Goal: Information Seeking & Learning: Learn about a topic

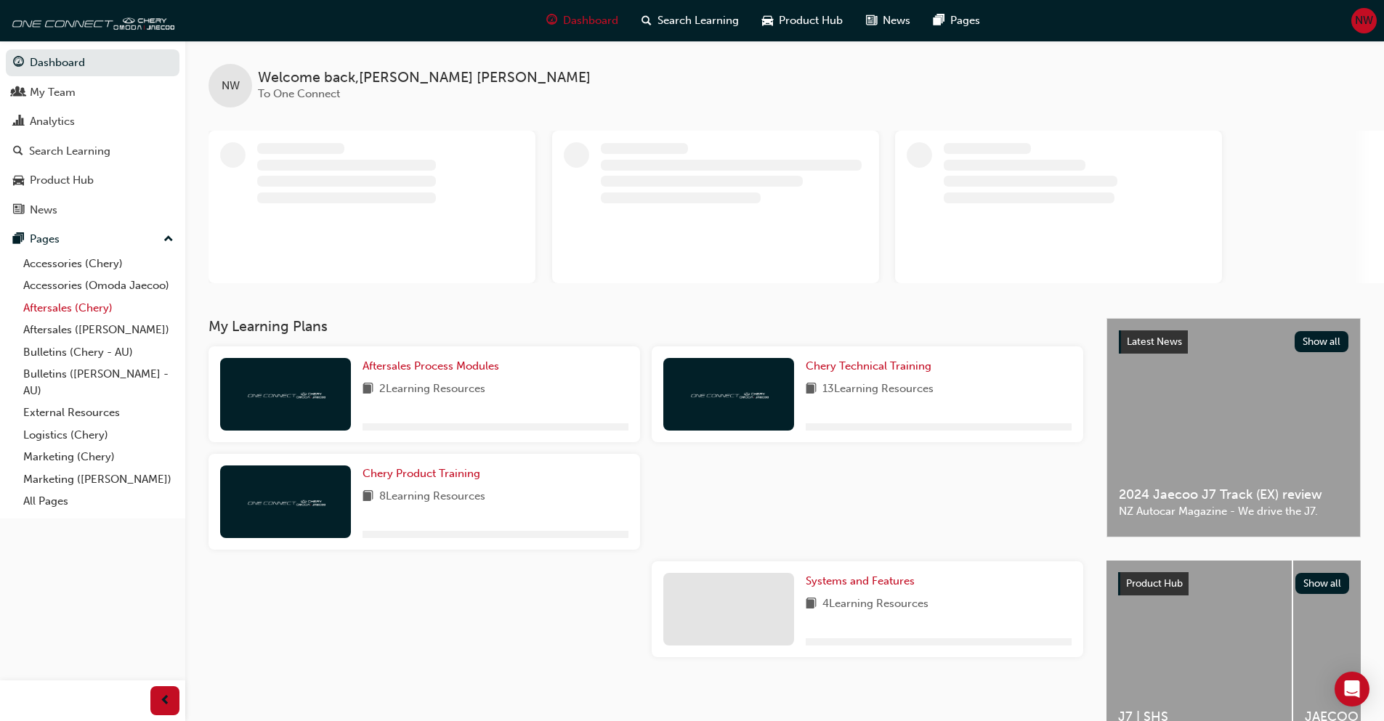
click at [84, 313] on link "Aftersales (Chery)" at bounding box center [98, 308] width 162 height 23
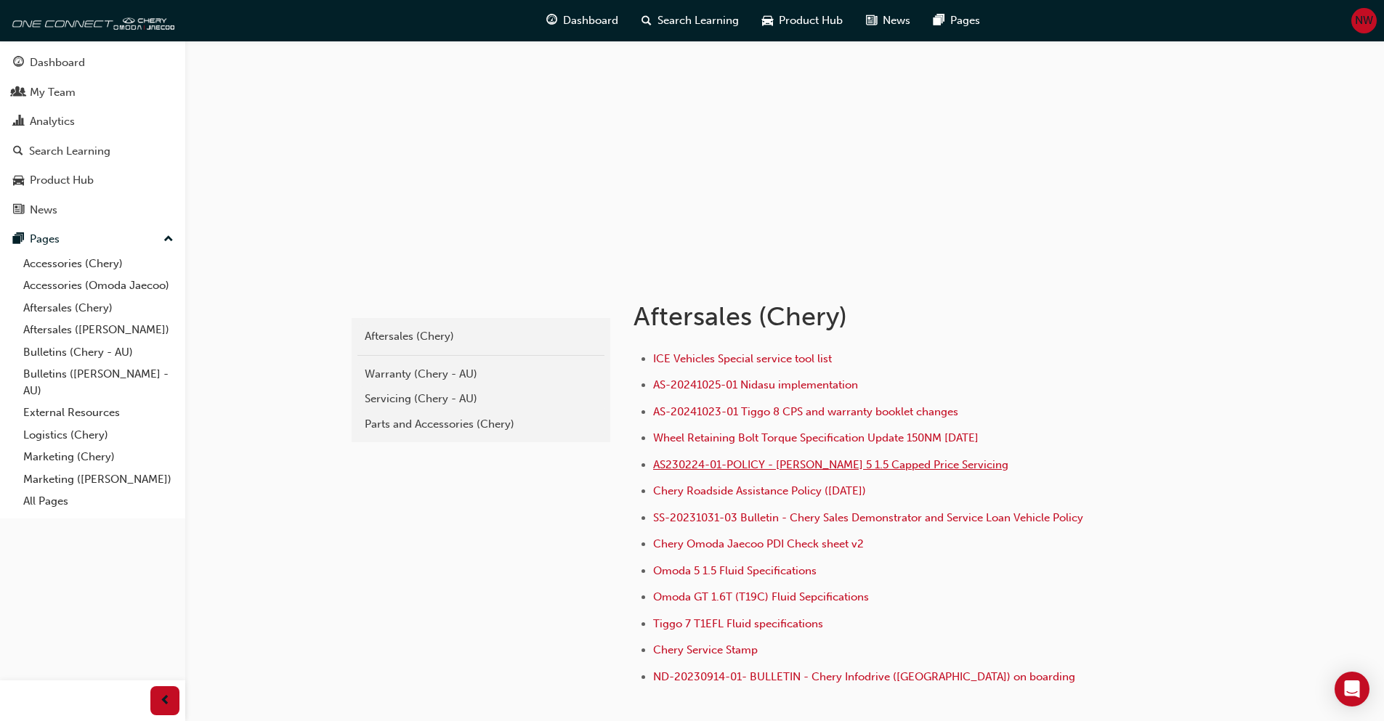
scroll to position [145, 0]
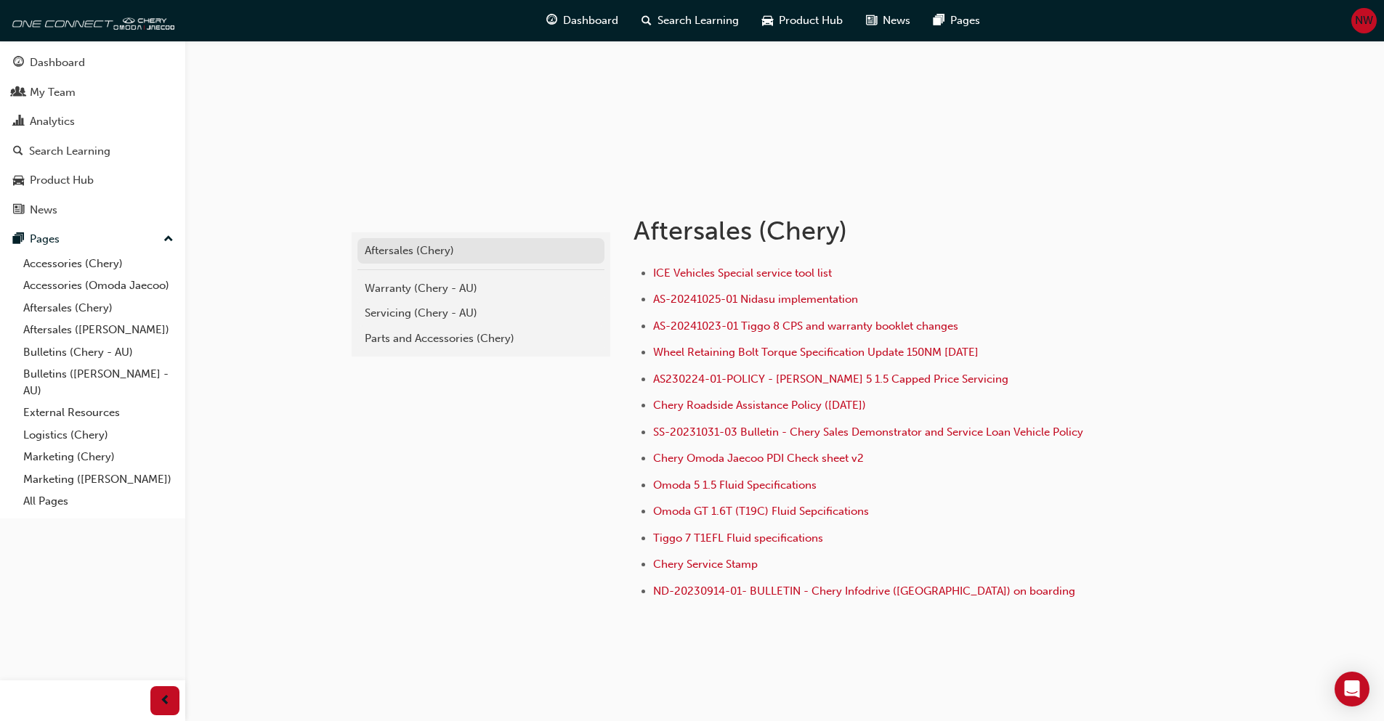
click at [436, 252] on div "Aftersales (Chery)" at bounding box center [481, 251] width 232 height 17
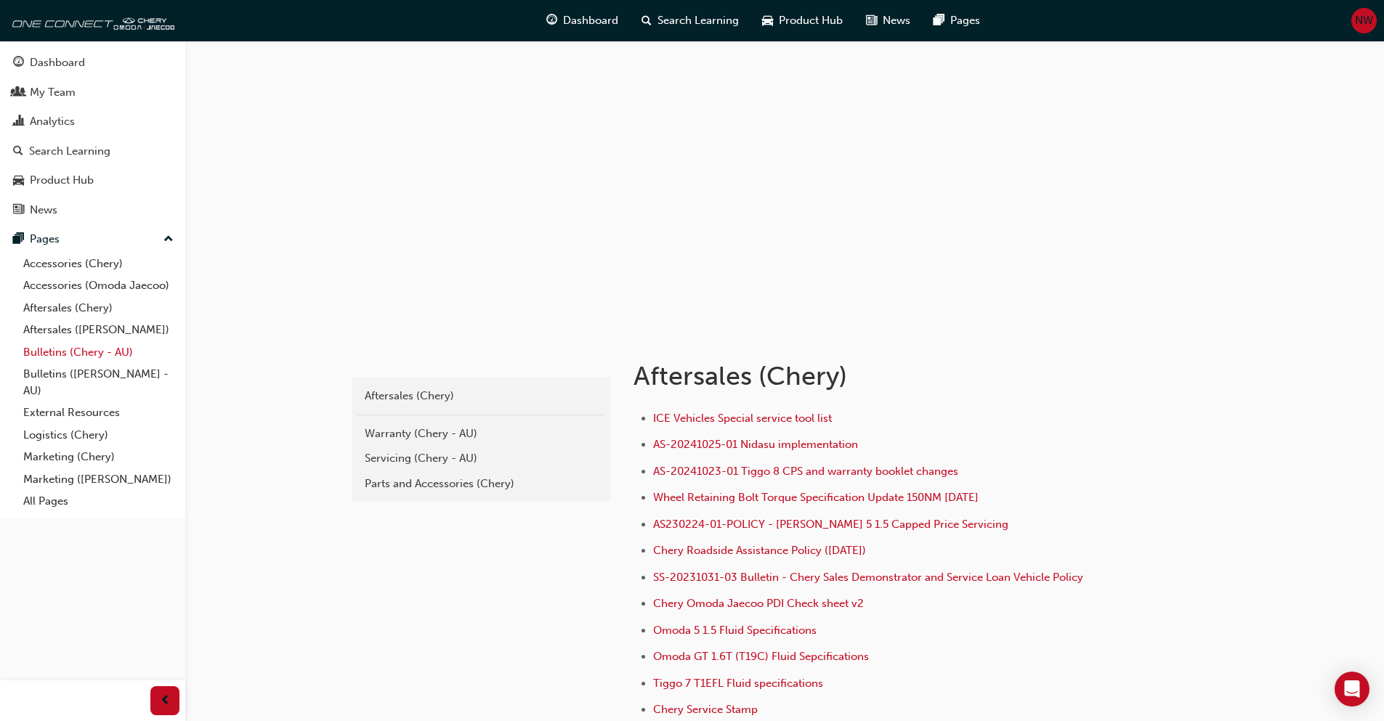
click at [72, 360] on link "Bulletins (Chery - AU)" at bounding box center [98, 352] width 162 height 23
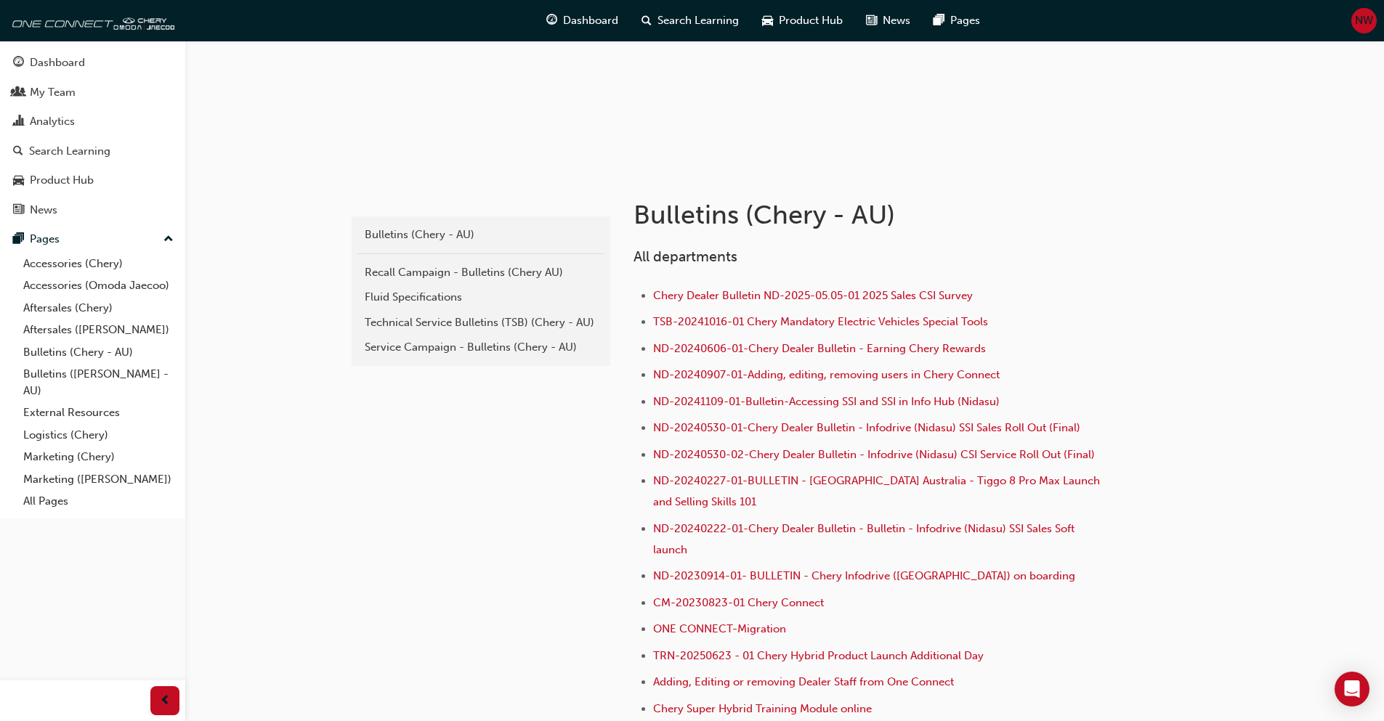
scroll to position [218, 0]
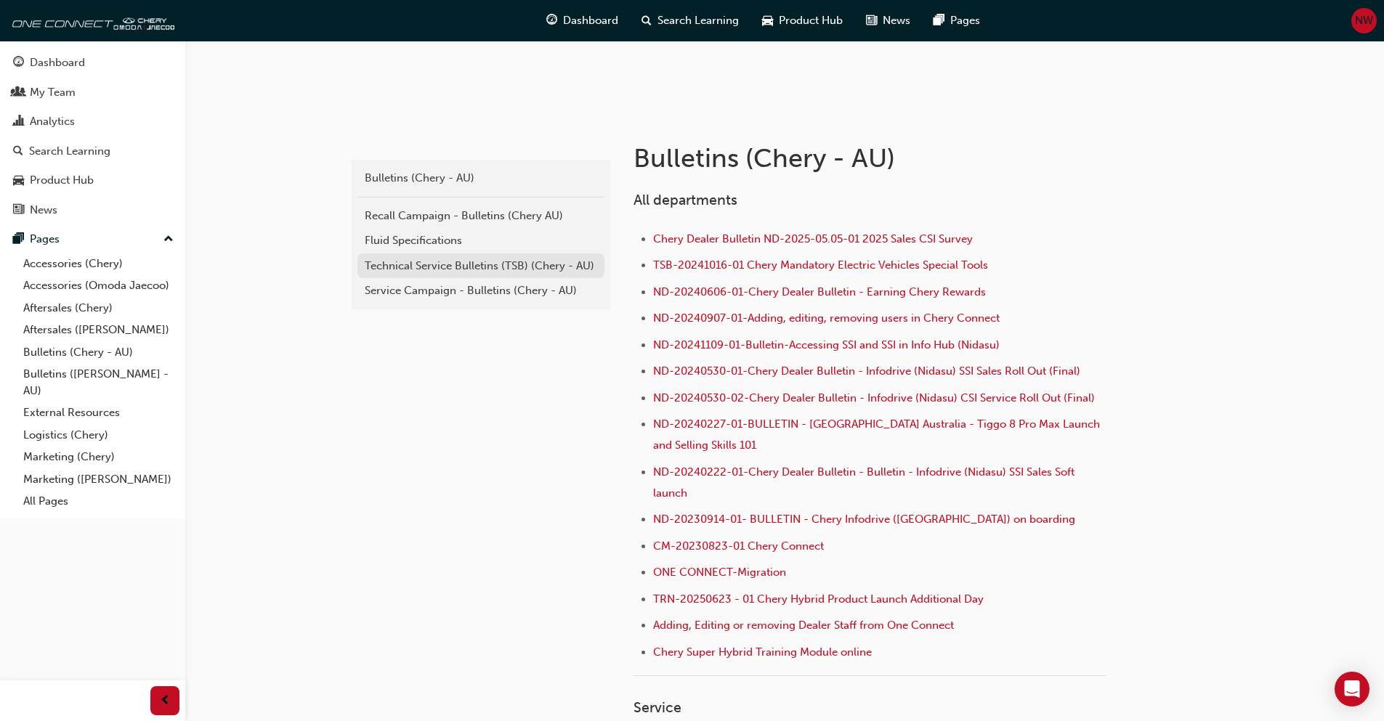
click at [450, 266] on div "Technical Service Bulletins (TSB) (Chery - AU)" at bounding box center [481, 266] width 232 height 17
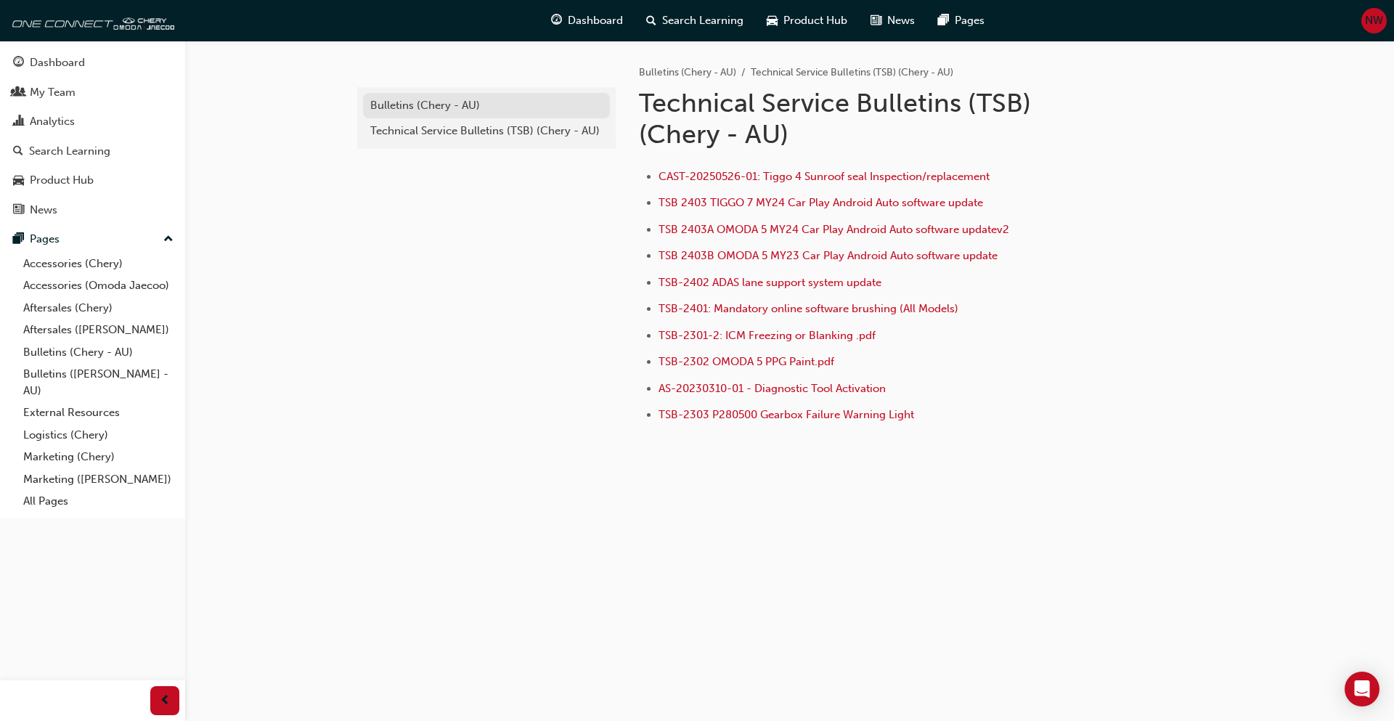
click at [434, 105] on div "Bulletins (Chery - AU)" at bounding box center [486, 105] width 232 height 17
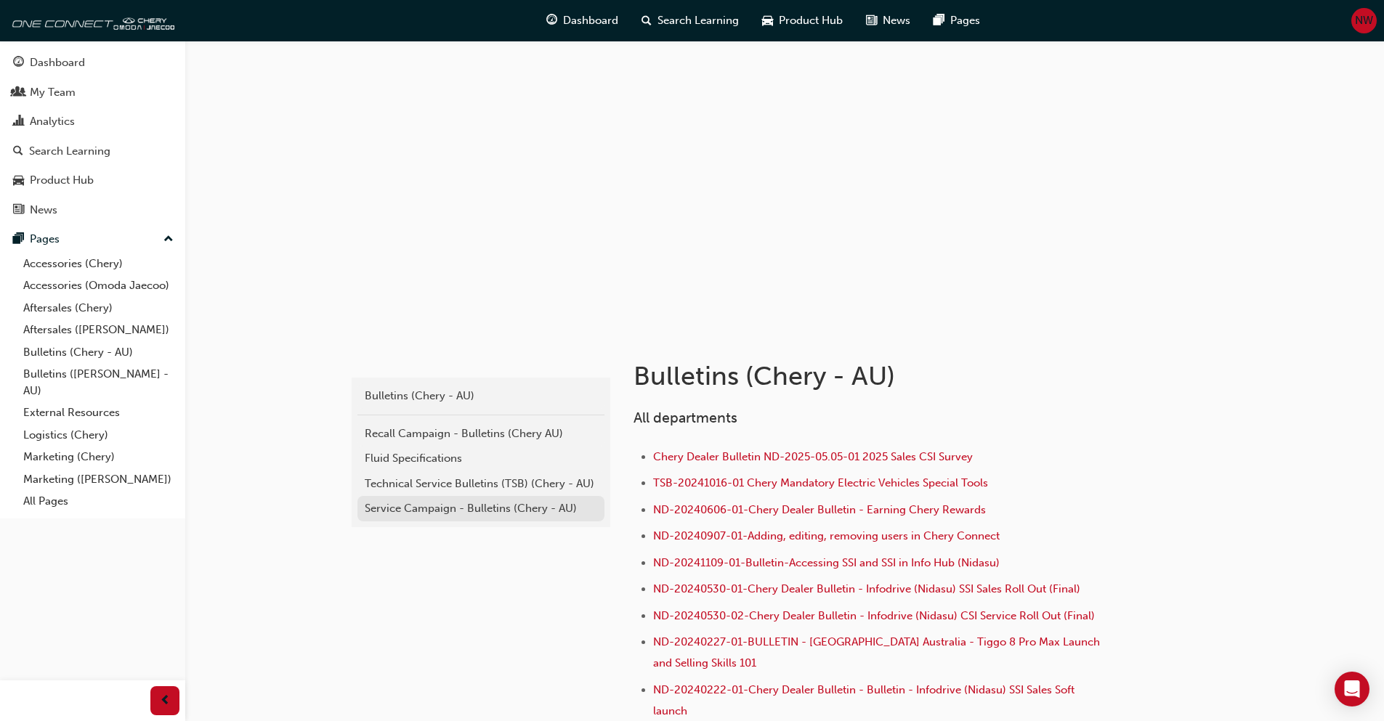
click at [436, 514] on div "Service Campaign - Bulletins (Chery - AU)" at bounding box center [481, 508] width 232 height 17
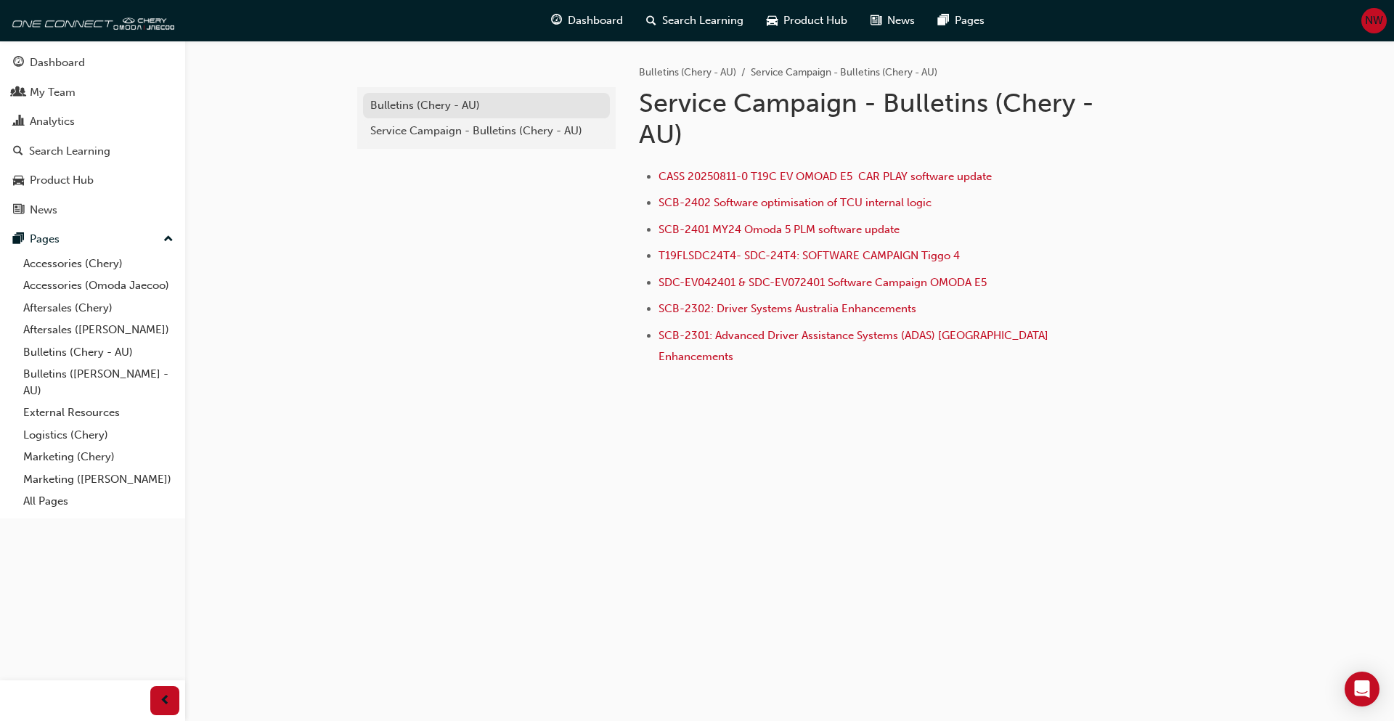
click at [495, 104] on div "Bulletins (Chery - AU)" at bounding box center [486, 105] width 232 height 17
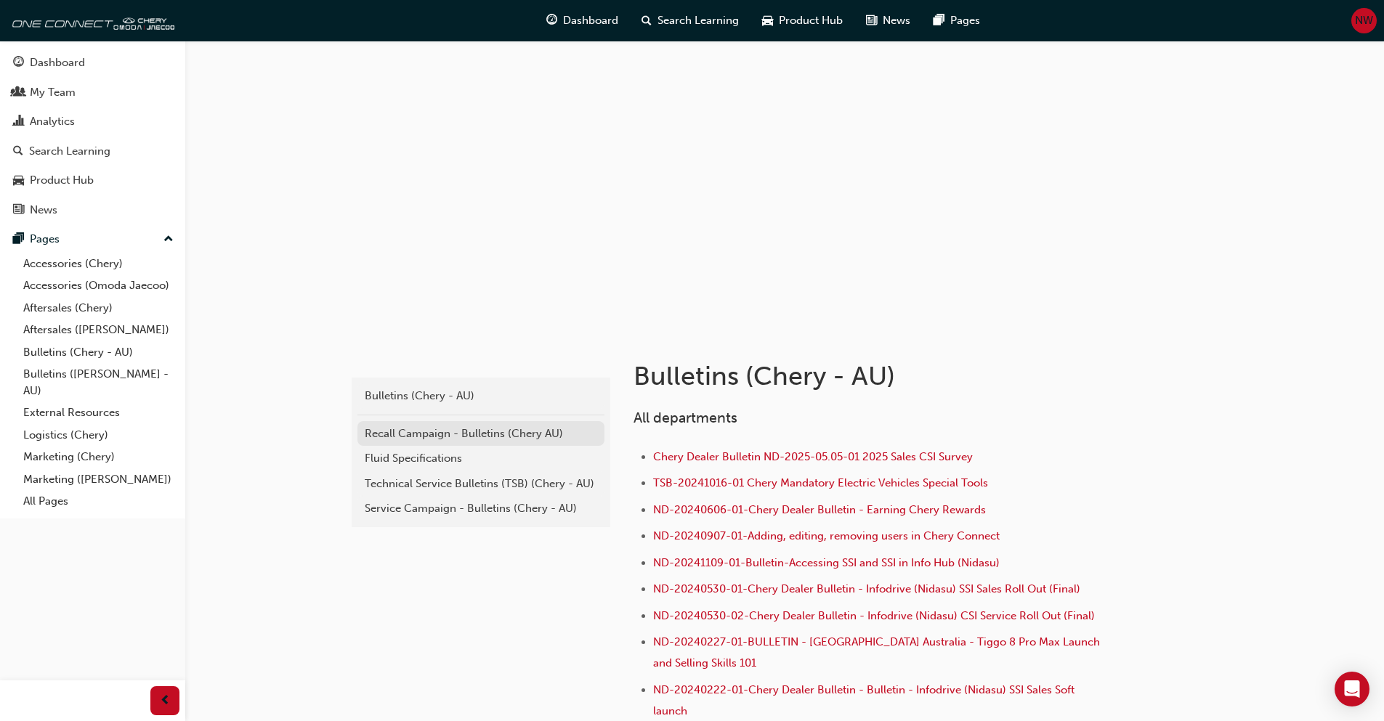
click at [458, 436] on div "Recall Campaign - Bulletins (Chery AU)" at bounding box center [481, 434] width 232 height 17
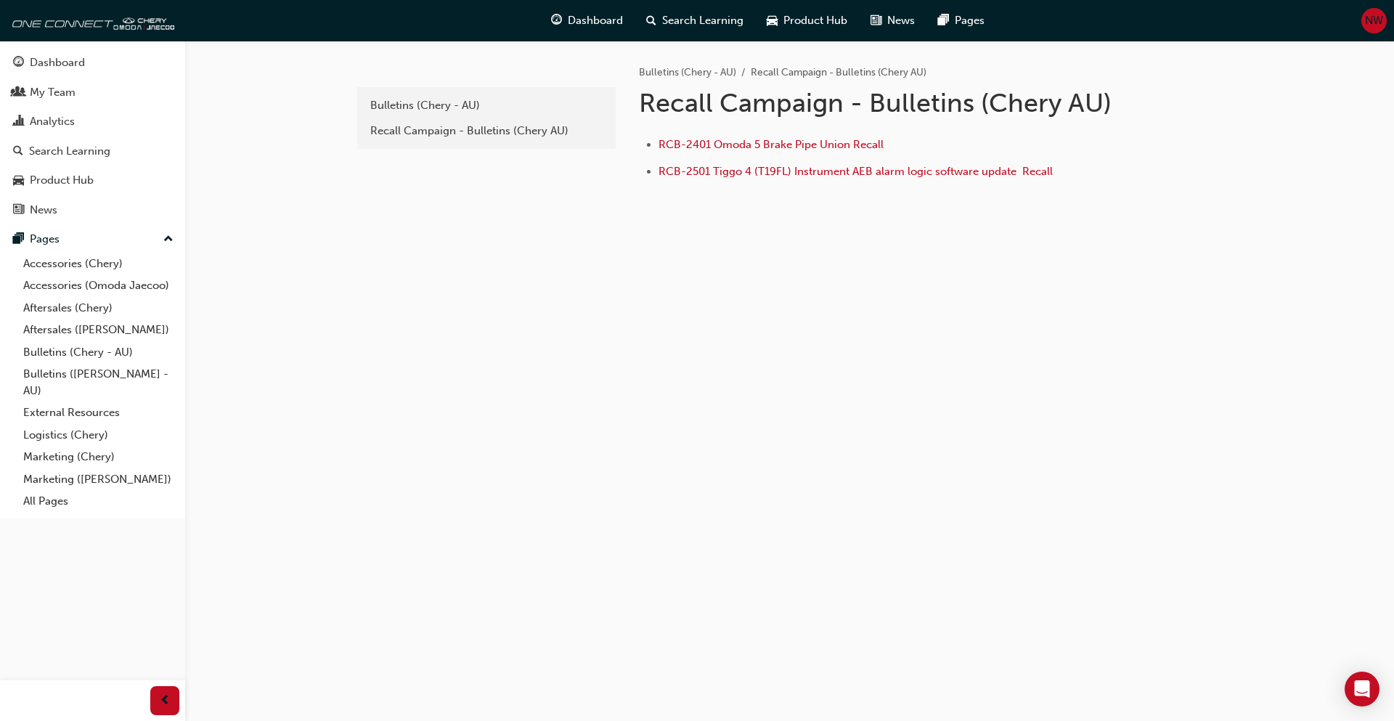
click at [461, 153] on div "1e7b06ea-b0c7-4147-b564-abc51d7f1ba4 Bulletins (Chery - AU) Recall Campaign - B…" at bounding box center [484, 141] width 261 height 200
click at [448, 103] on div "Bulletins (Chery - AU)" at bounding box center [486, 105] width 232 height 17
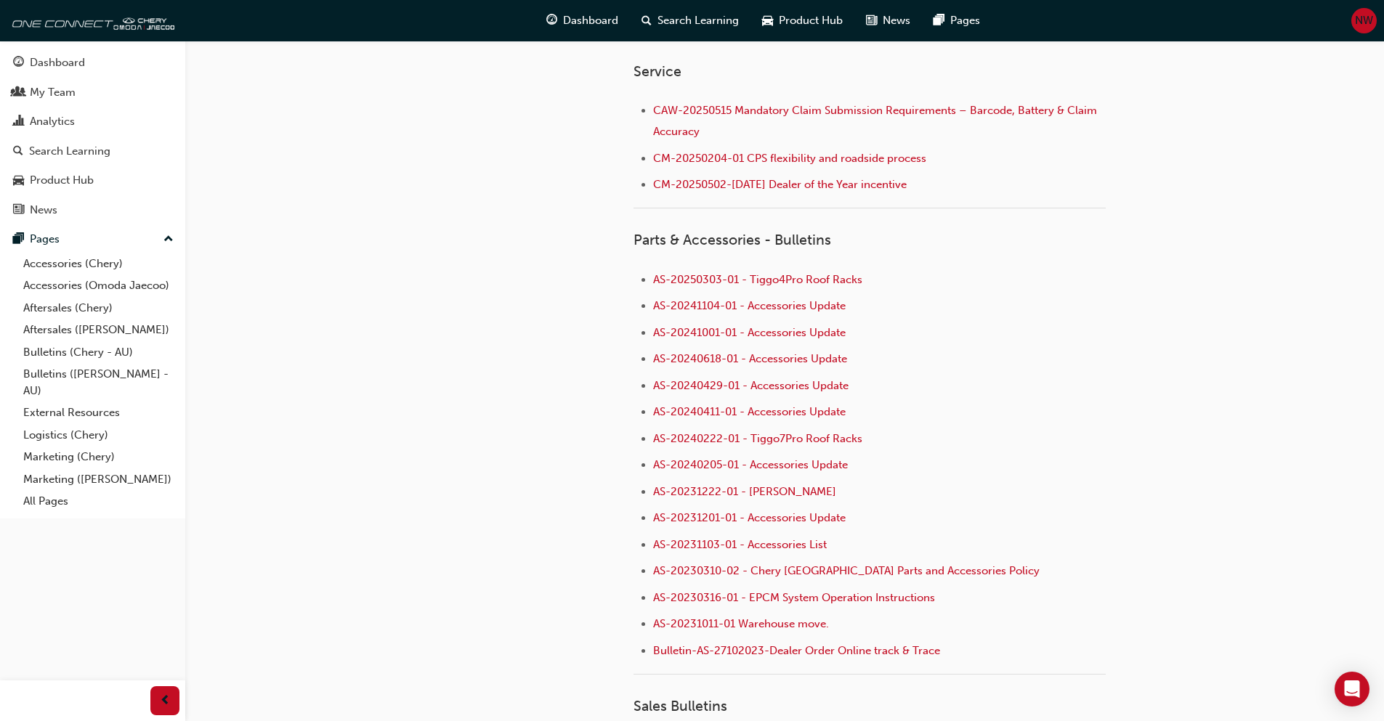
scroll to position [872, 0]
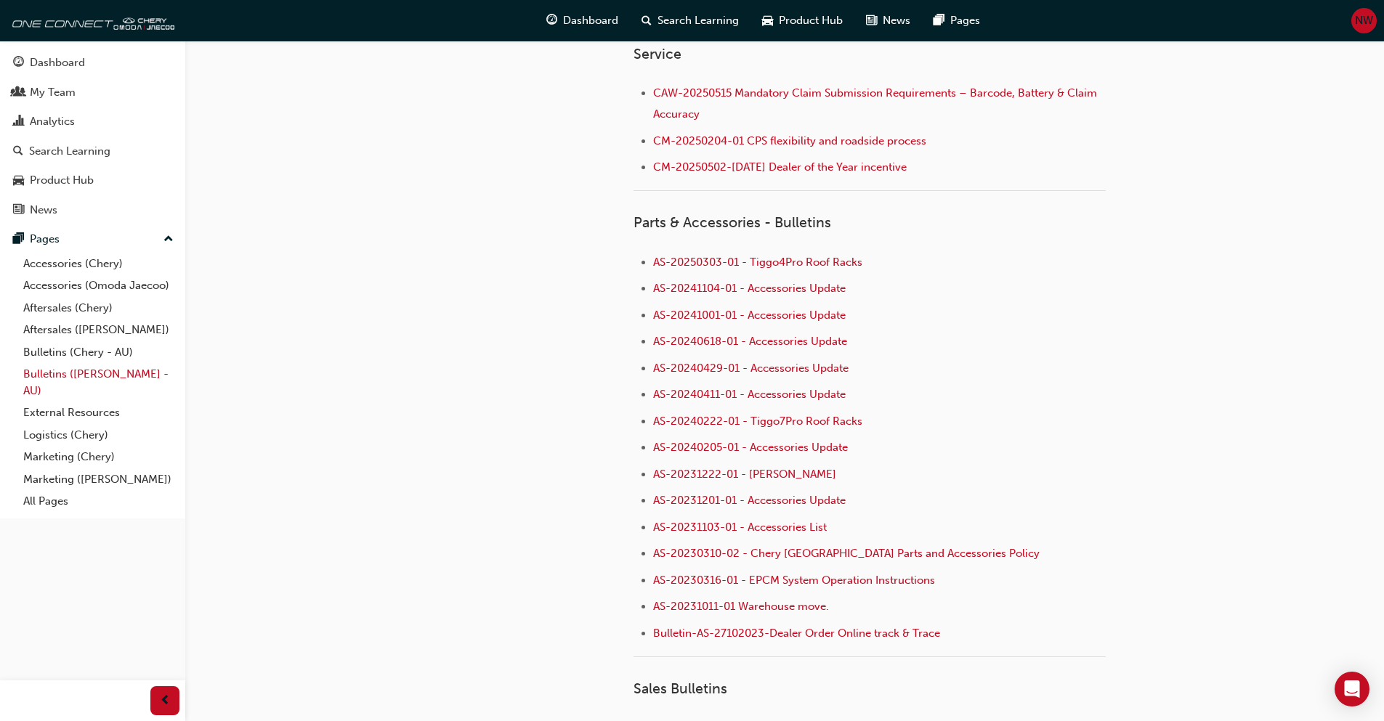
click at [92, 375] on link "Bulletins ([PERSON_NAME] - AU)" at bounding box center [98, 382] width 162 height 38
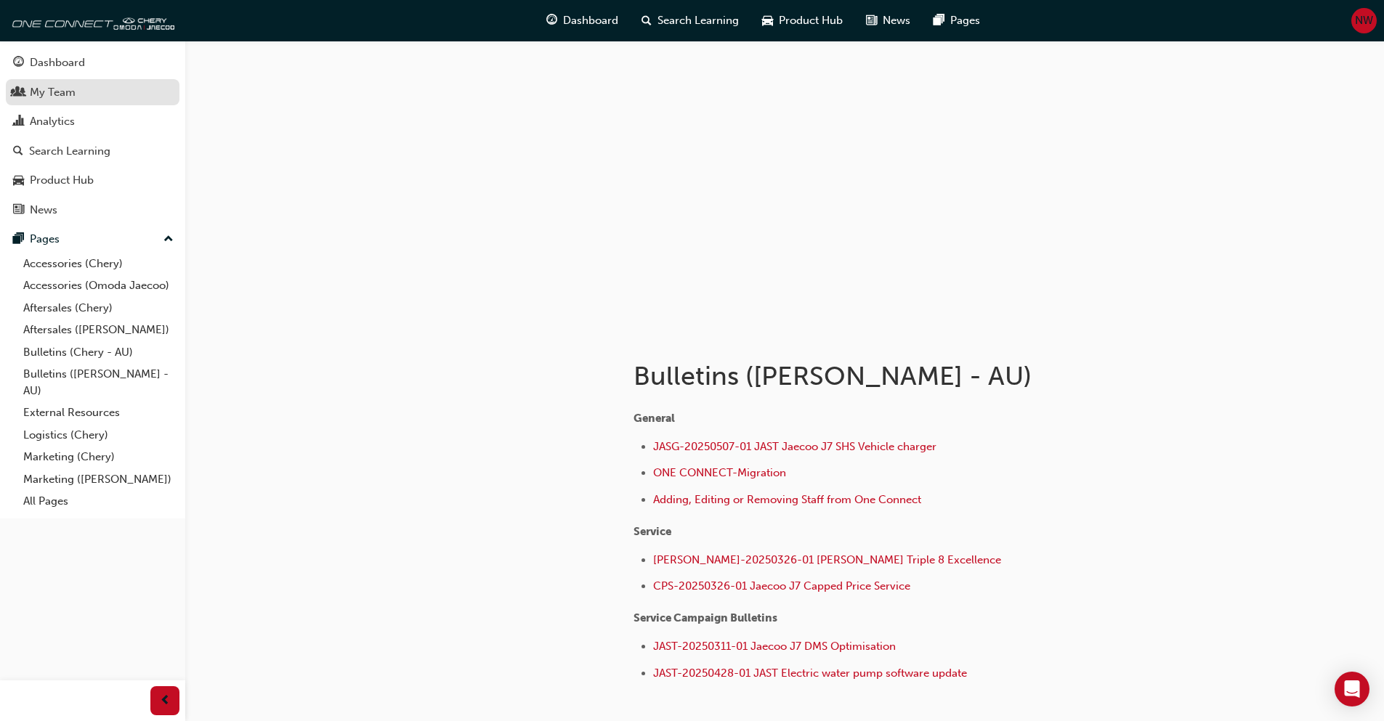
click at [86, 93] on div "My Team" at bounding box center [92, 93] width 159 height 18
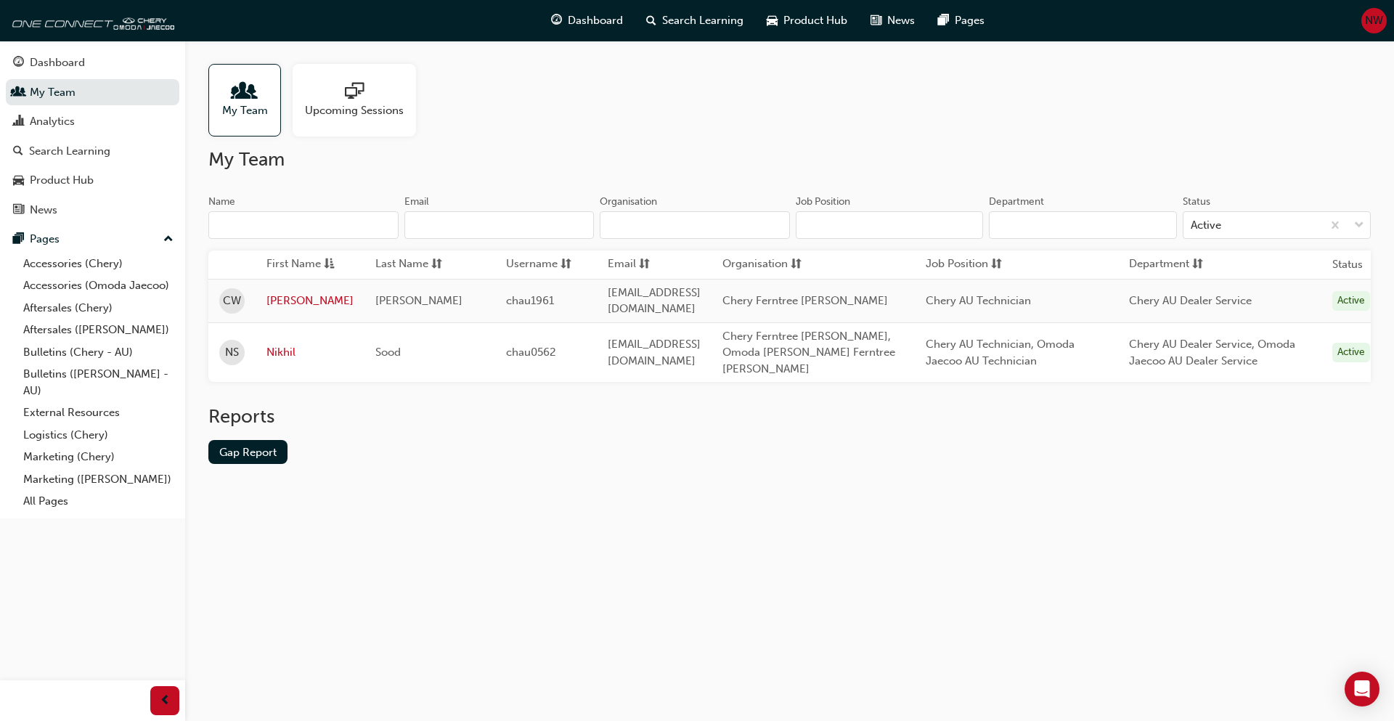
click at [712, 301] on td "[EMAIL_ADDRESS][DOMAIN_NAME]" at bounding box center [654, 301] width 115 height 44
click at [84, 245] on div "Pages" at bounding box center [92, 239] width 159 height 18
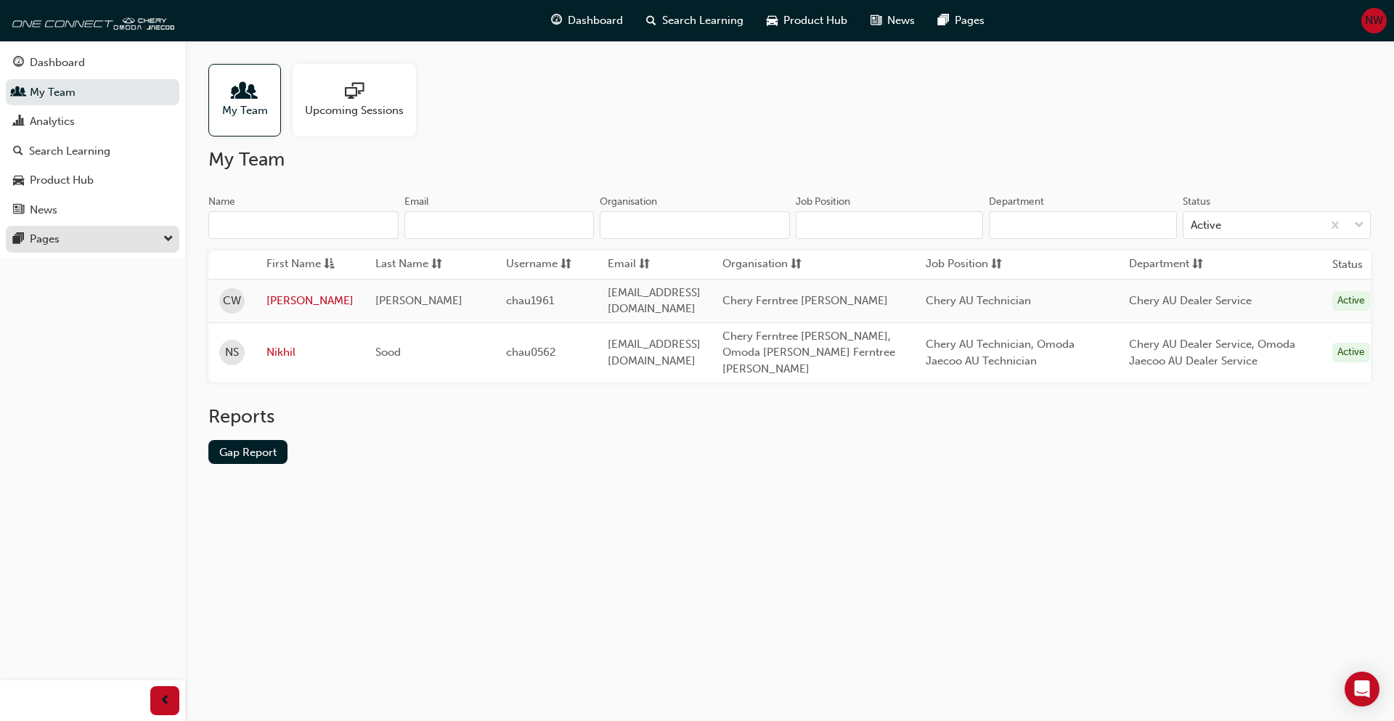
click at [113, 242] on div "Pages" at bounding box center [92, 239] width 159 height 18
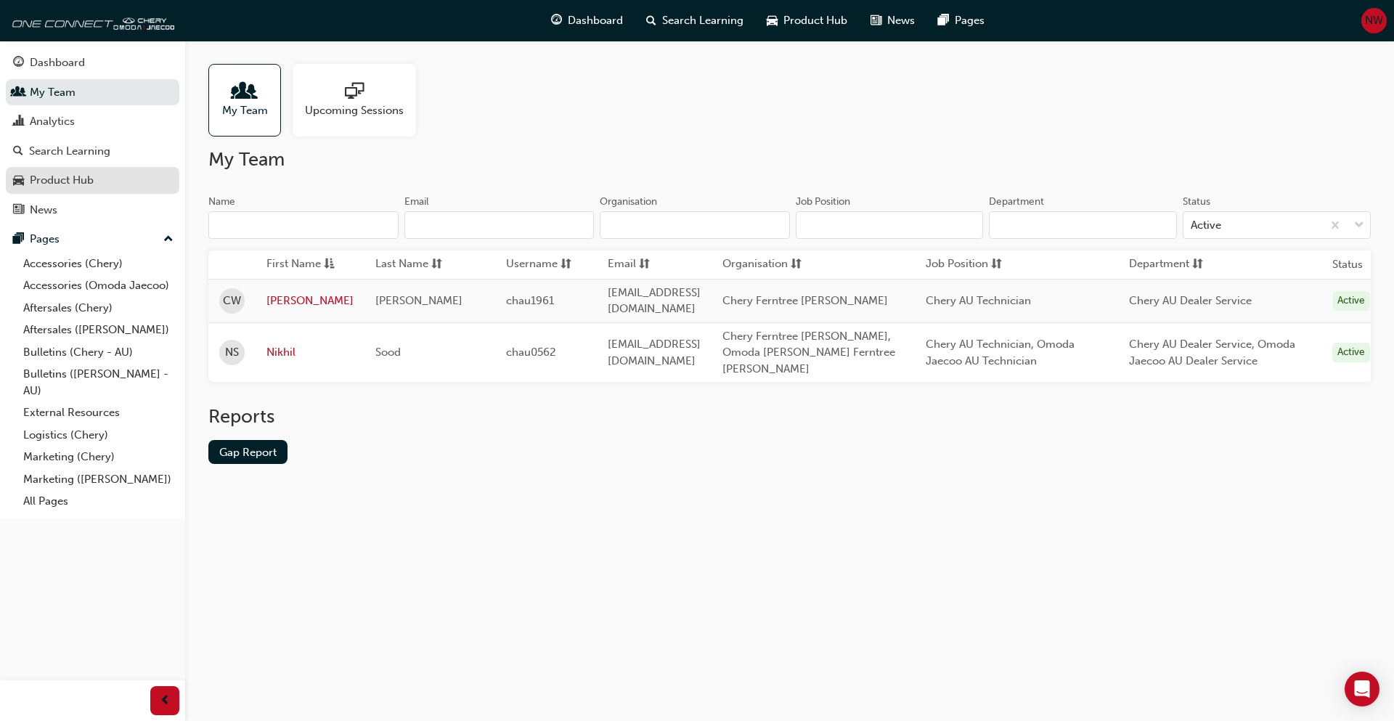
click at [104, 184] on div "Product Hub" at bounding box center [92, 180] width 159 height 18
